Goal: Task Accomplishment & Management: Manage account settings

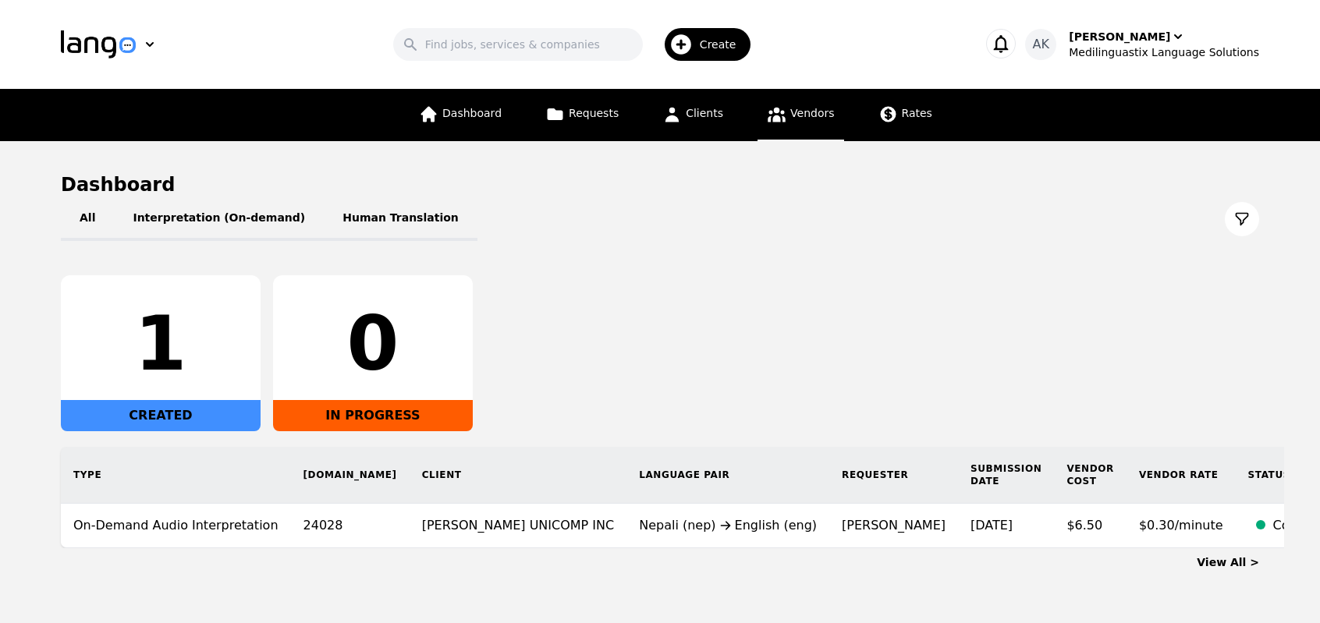
click at [784, 117] on link "Vendors" at bounding box center [801, 115] width 86 height 52
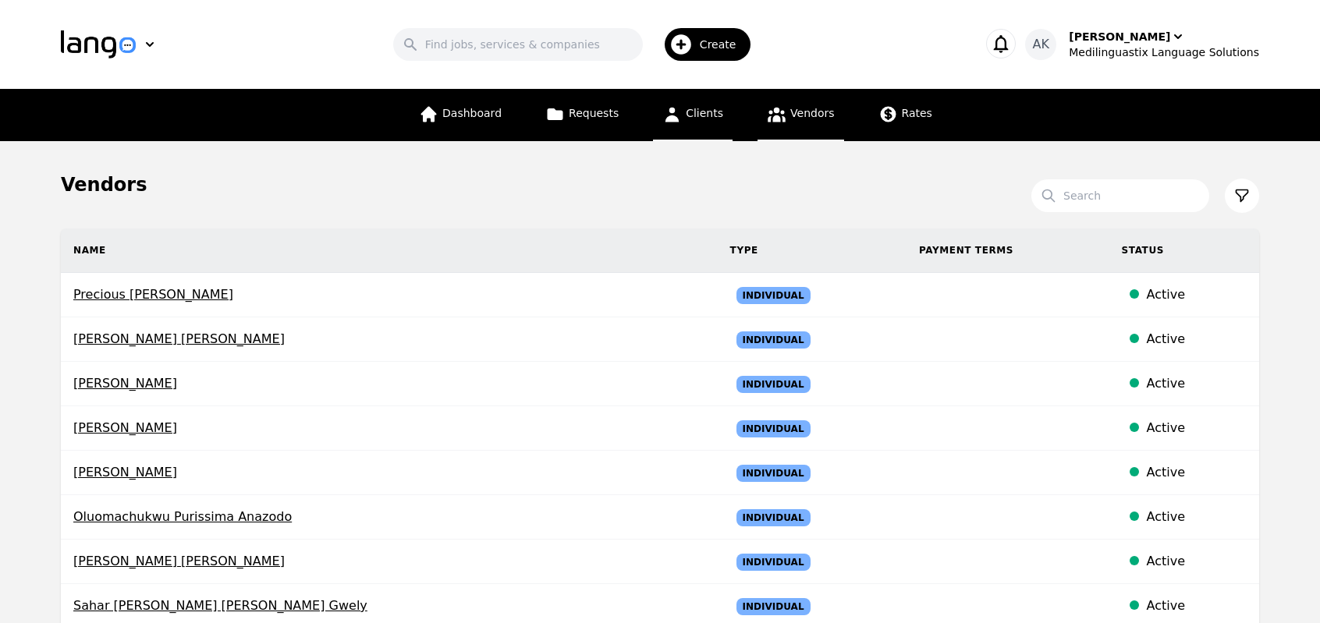
click at [692, 115] on span "Clients" at bounding box center [704, 113] width 37 height 12
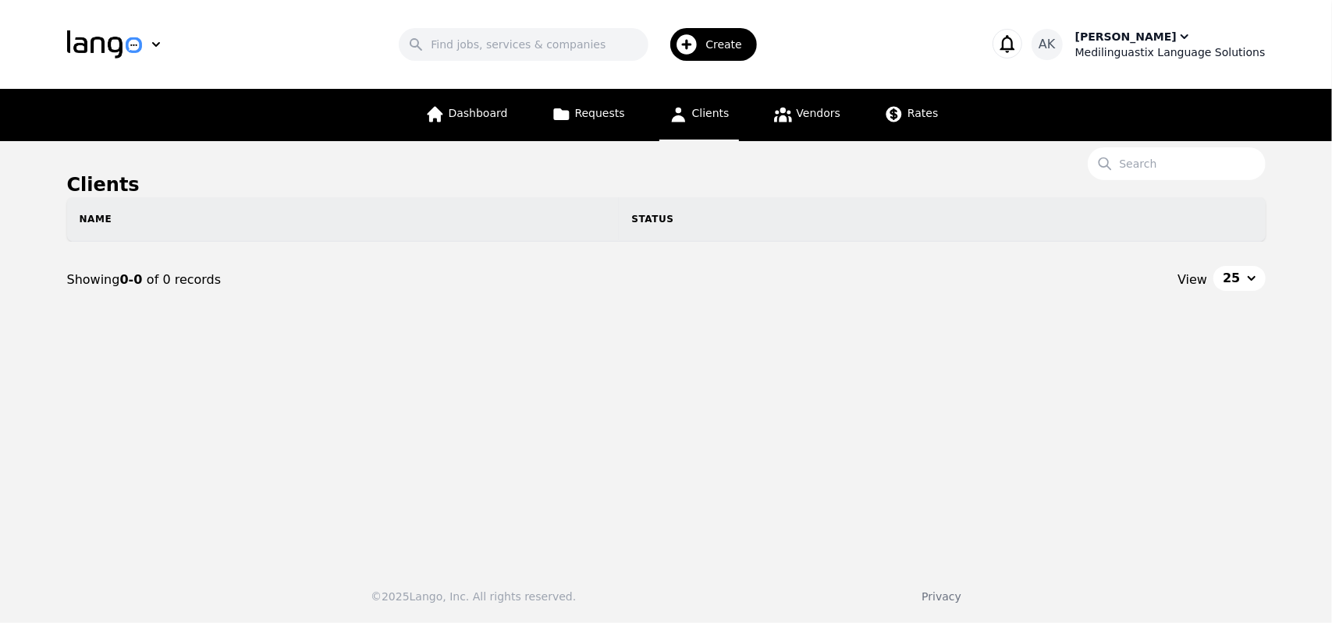
click at [1118, 41] on div "[PERSON_NAME]" at bounding box center [1125, 37] width 101 height 16
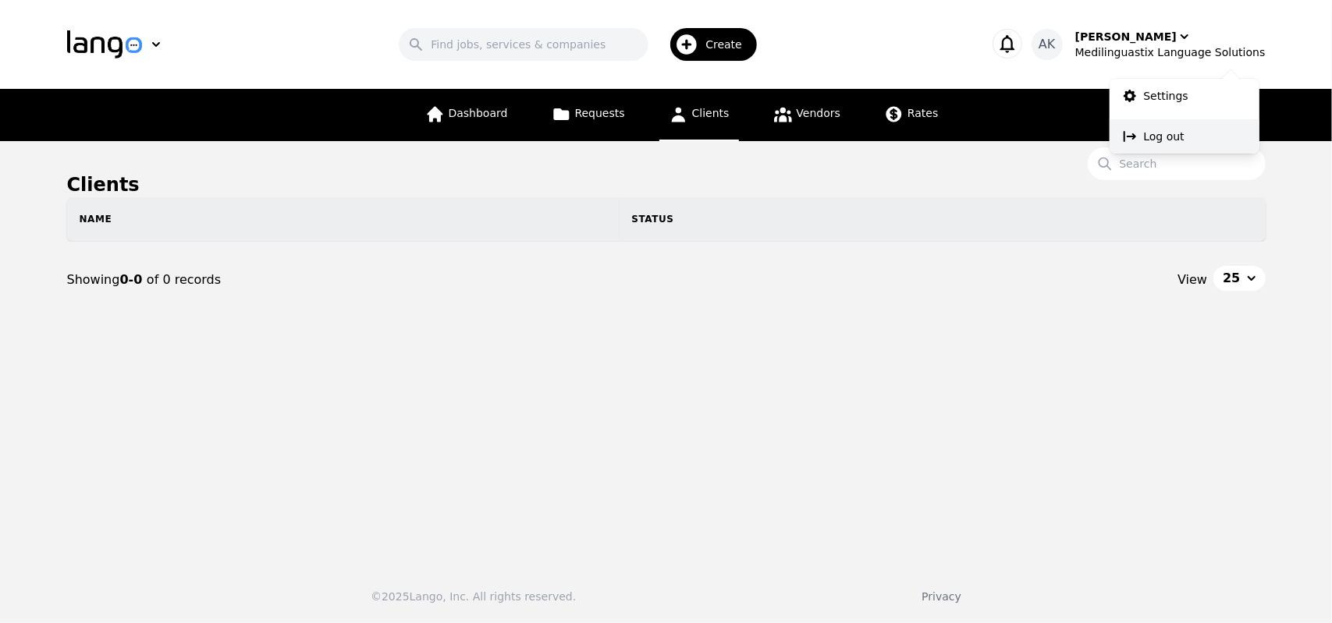
click at [1145, 138] on p "Log out" at bounding box center [1164, 137] width 41 height 16
